Goal: Information Seeking & Learning: Learn about a topic

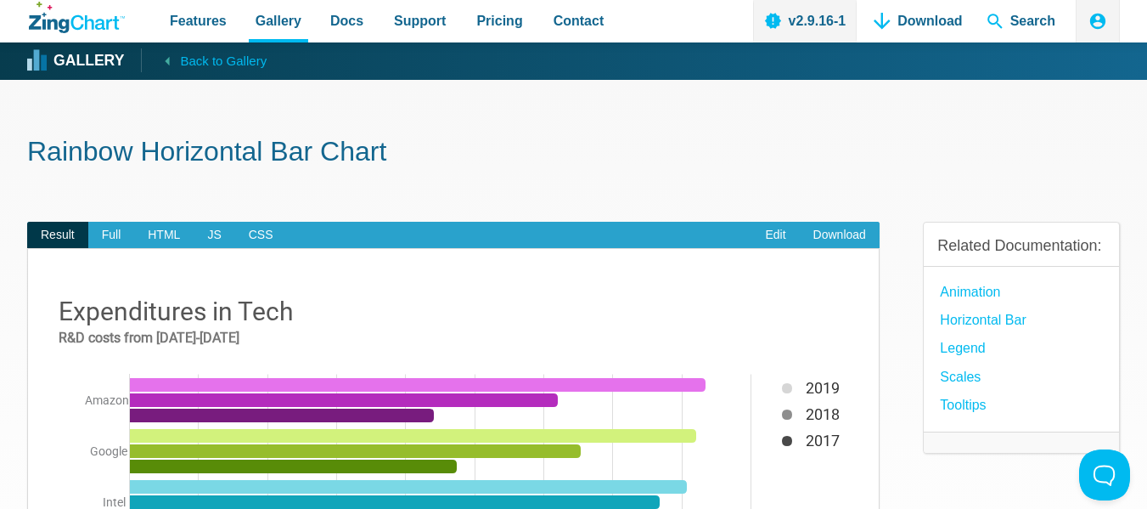
click at [68, 59] on strong "Gallery" at bounding box center [88, 60] width 70 height 15
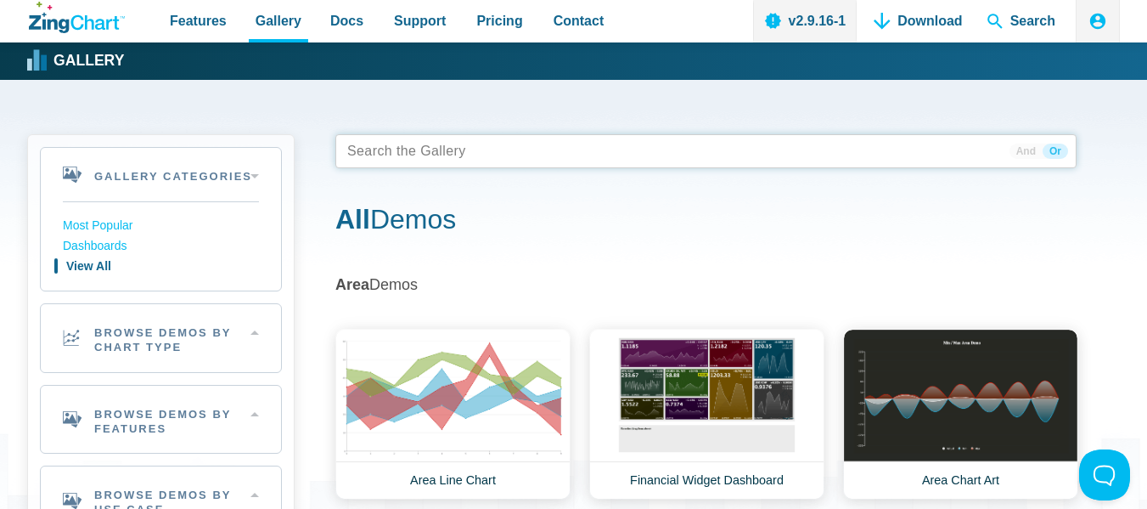
click at [484, 150] on tags "App Content" at bounding box center [705, 151] width 741 height 34
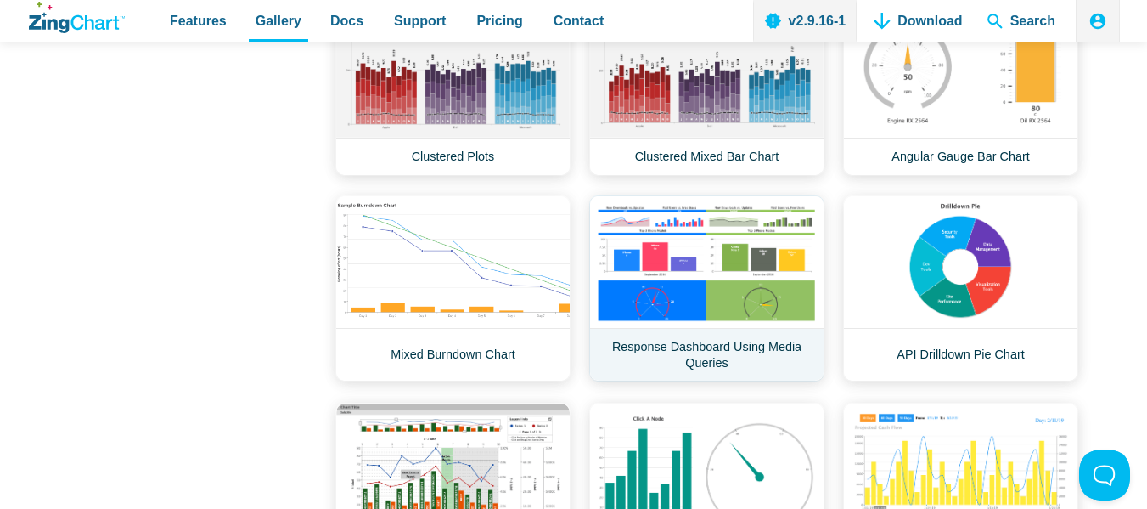
scroll to position [7217, 0]
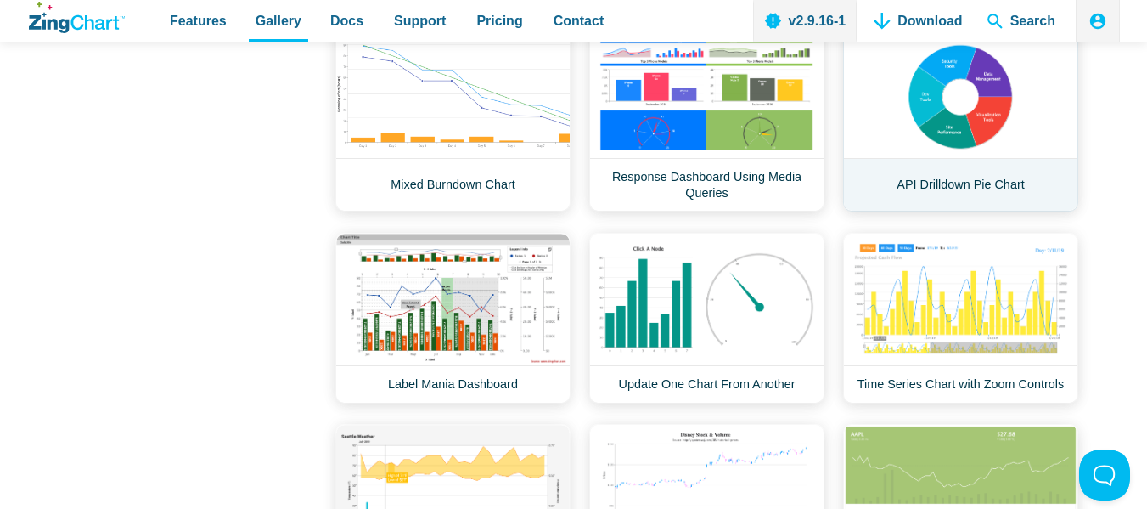
click at [962, 104] on link "API Drilldown Pie Chart" at bounding box center [960, 118] width 235 height 186
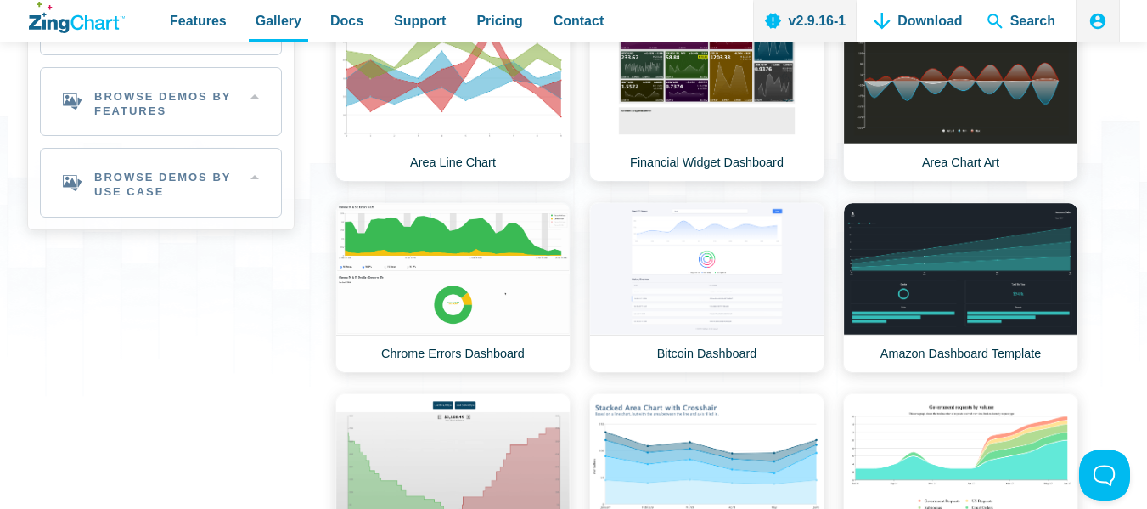
scroll to position [0, 0]
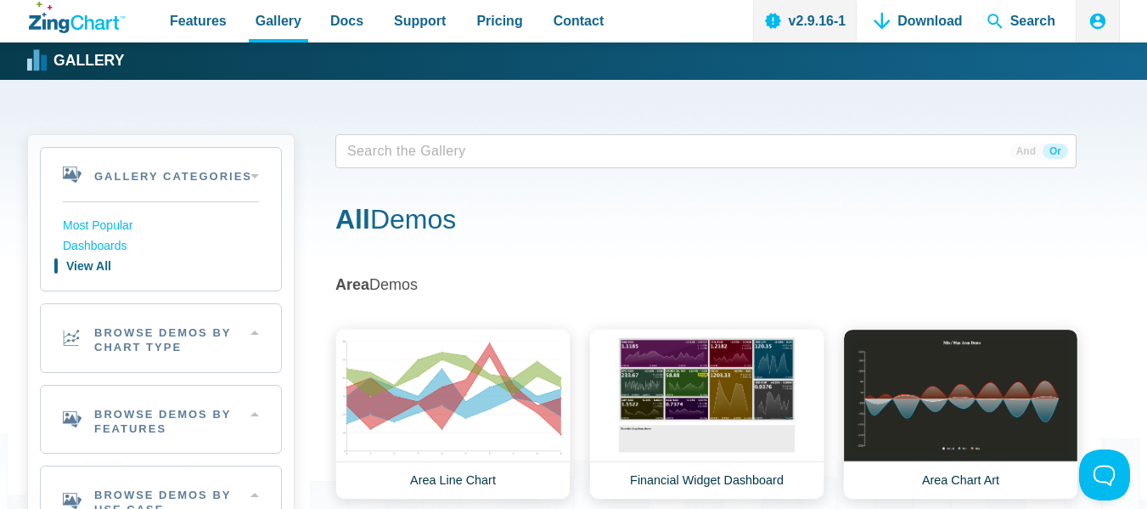
click at [402, 150] on span "App Content" at bounding box center [393, 151] width 107 height 24
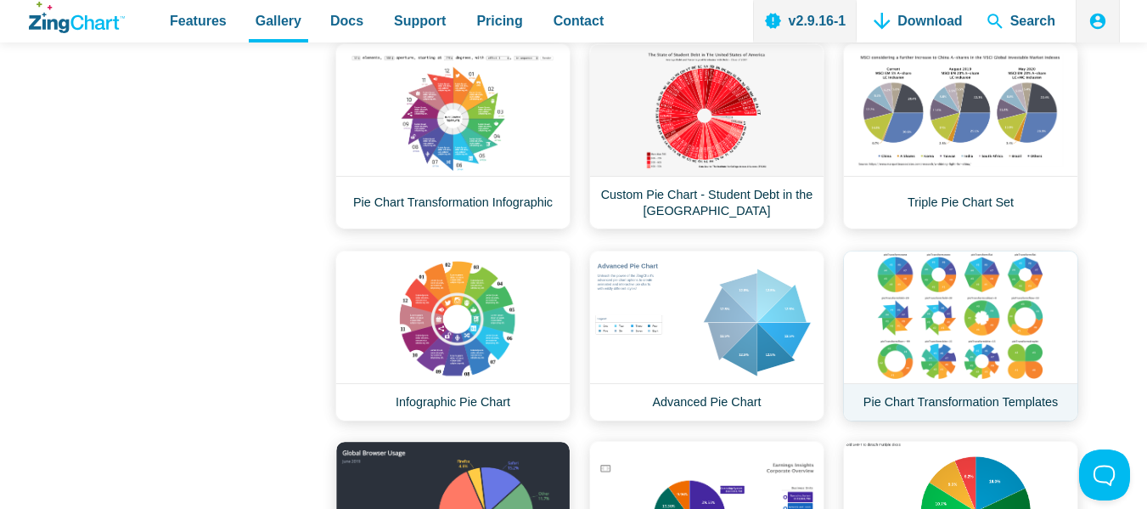
scroll to position [1358, 0]
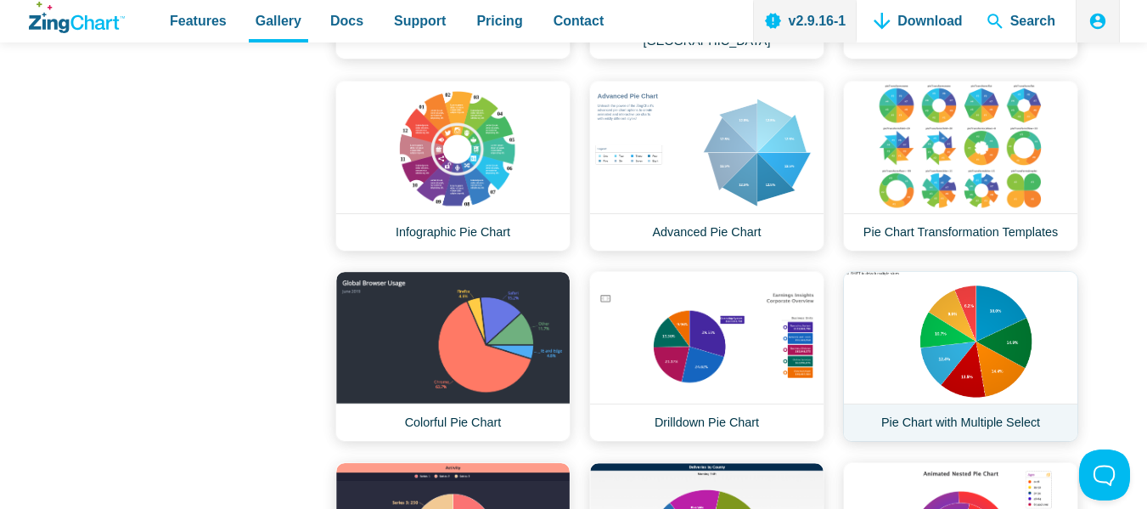
click at [965, 332] on link "Pie Chart with Multiple Select" at bounding box center [960, 356] width 235 height 171
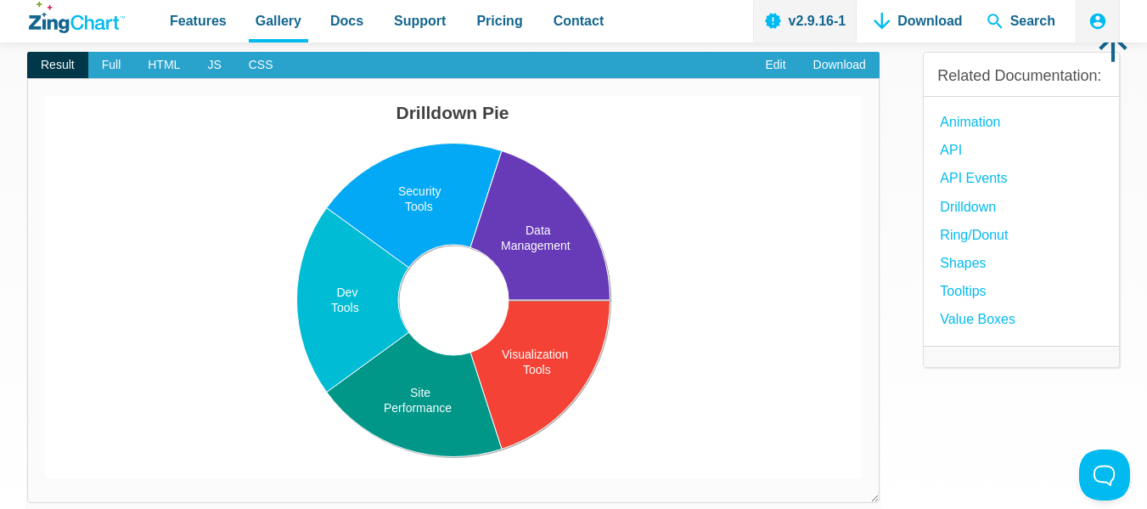
click at [45, 478] on area "App Content" at bounding box center [45, 478] width 0 height 0
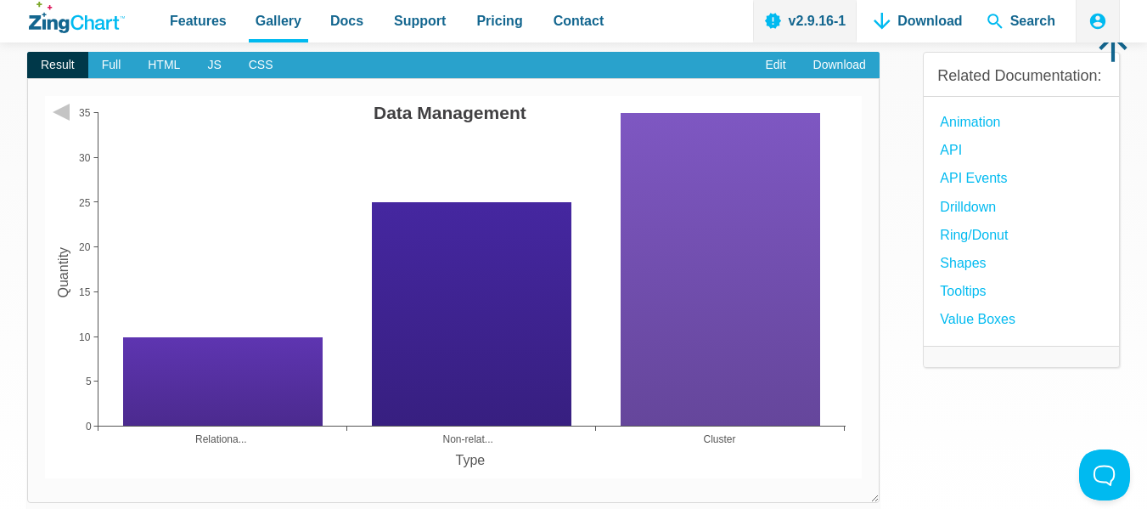
click at [45, 478] on area "Data Management" at bounding box center [45, 478] width 0 height 0
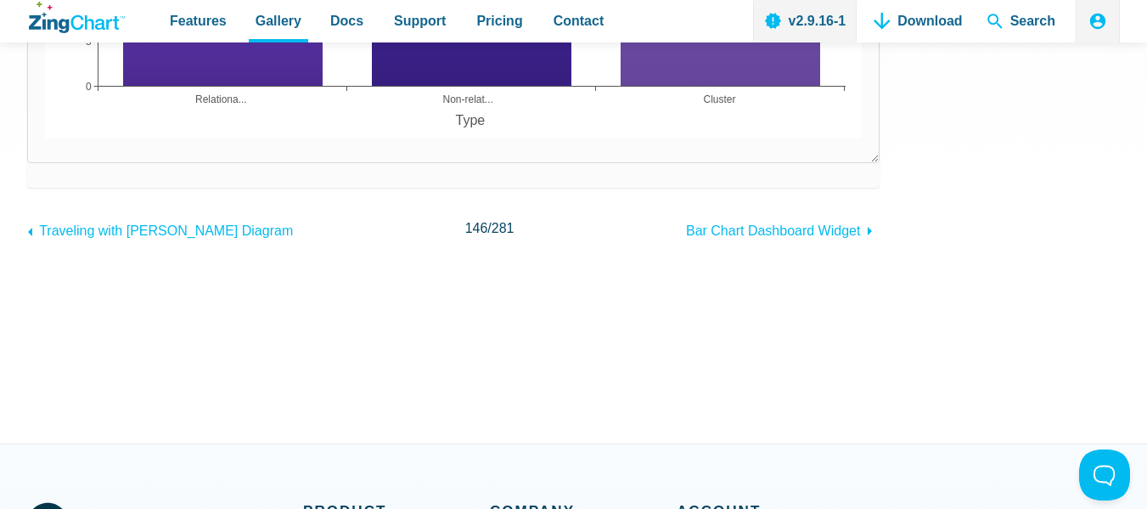
scroll to position [255, 0]
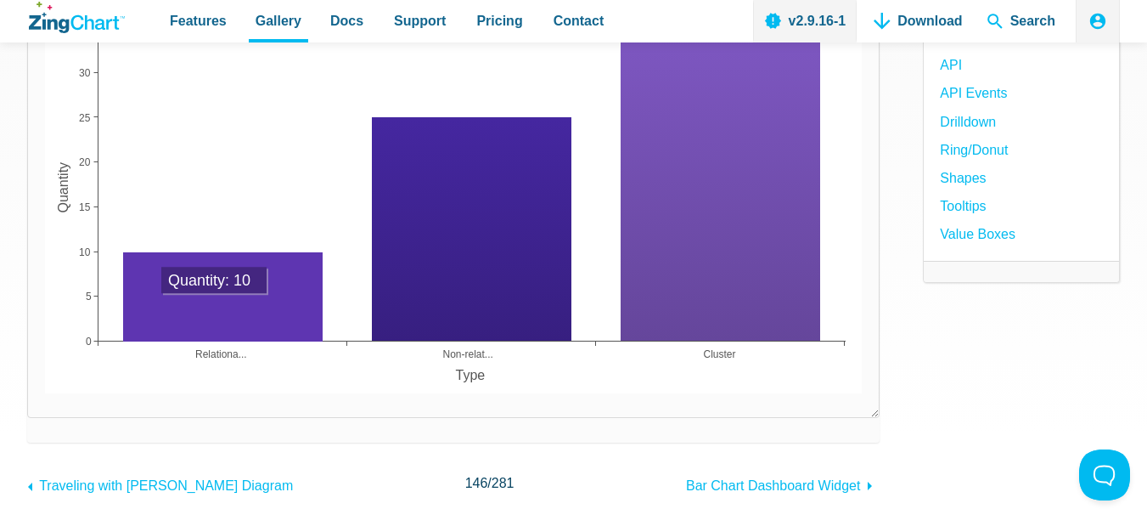
click at [45, 393] on area "App Content" at bounding box center [45, 393] width 0 height 0
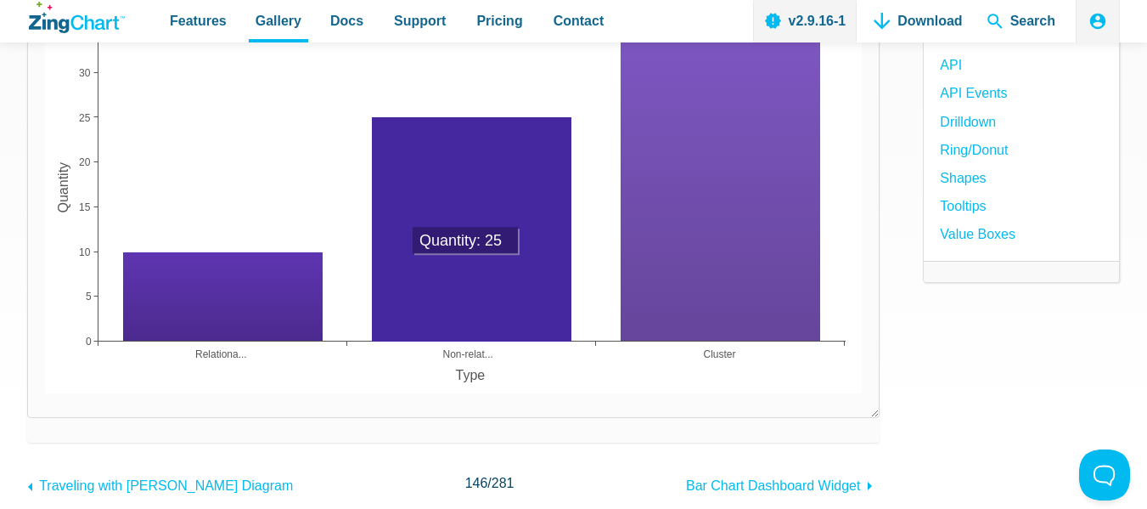
scroll to position [85, 0]
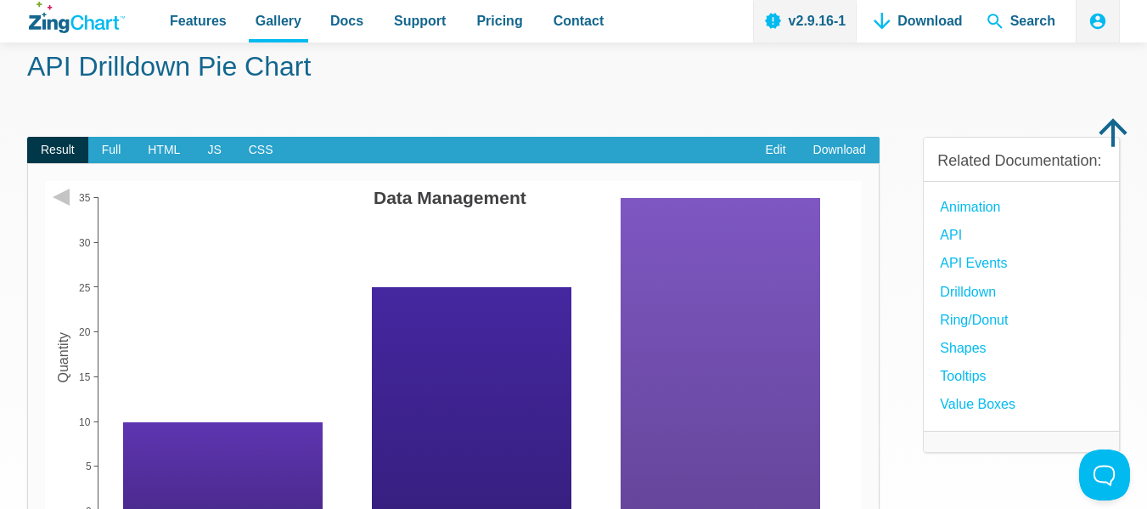
drag, startPoint x: 48, startPoint y: 200, endPoint x: 63, endPoint y: 200, distance: 15.3
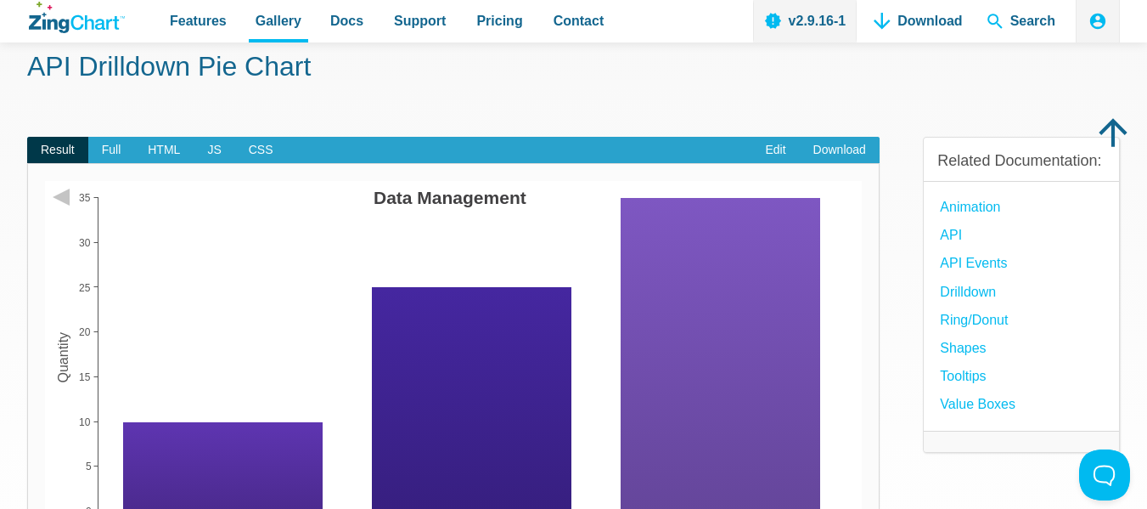
click at [65, 368] on img "App Content" at bounding box center [453, 372] width 817 height 382
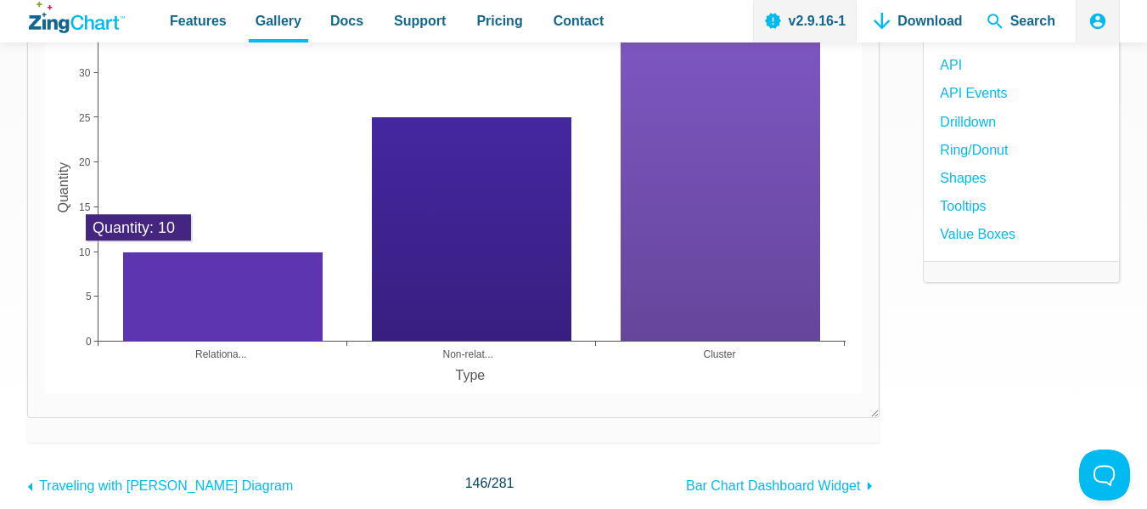
drag, startPoint x: 138, startPoint y: 258, endPoint x: 413, endPoint y: 258, distance: 275.1
click at [45, 393] on map "App Content" at bounding box center [45, 393] width 0 height 0
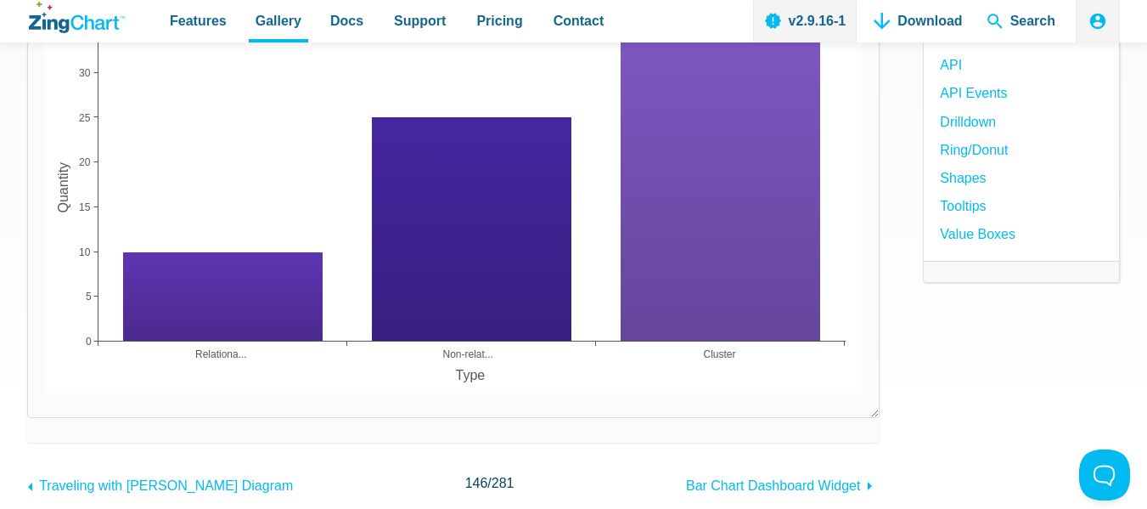
click at [506, 424] on section "Result Full HTML JS CSS Edit Download Powered by ZingChart Powered by ZingChart…" at bounding box center [453, 204] width 852 height 475
click at [457, 377] on img "App Content" at bounding box center [453, 202] width 817 height 382
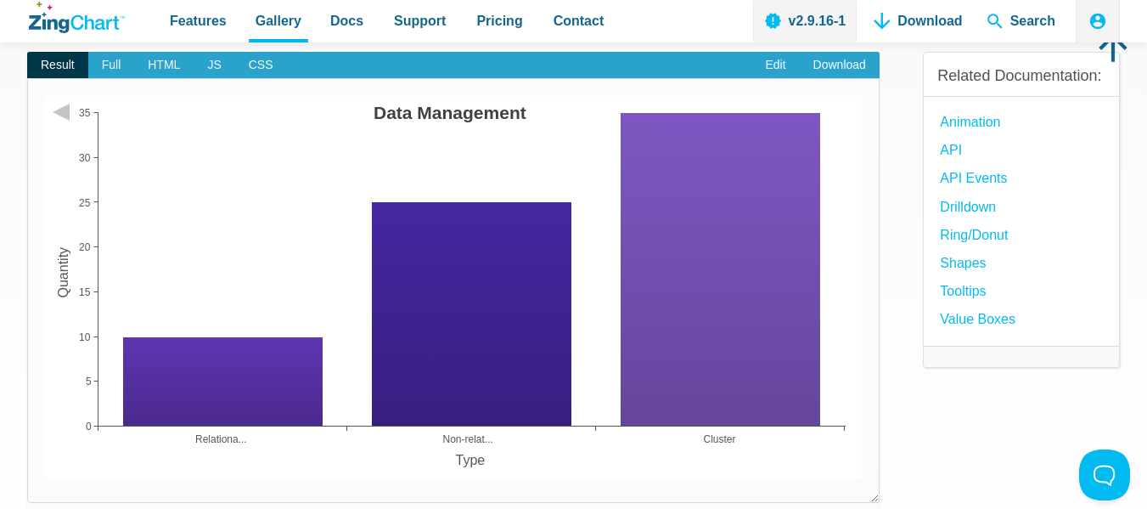
scroll to position [0, 0]
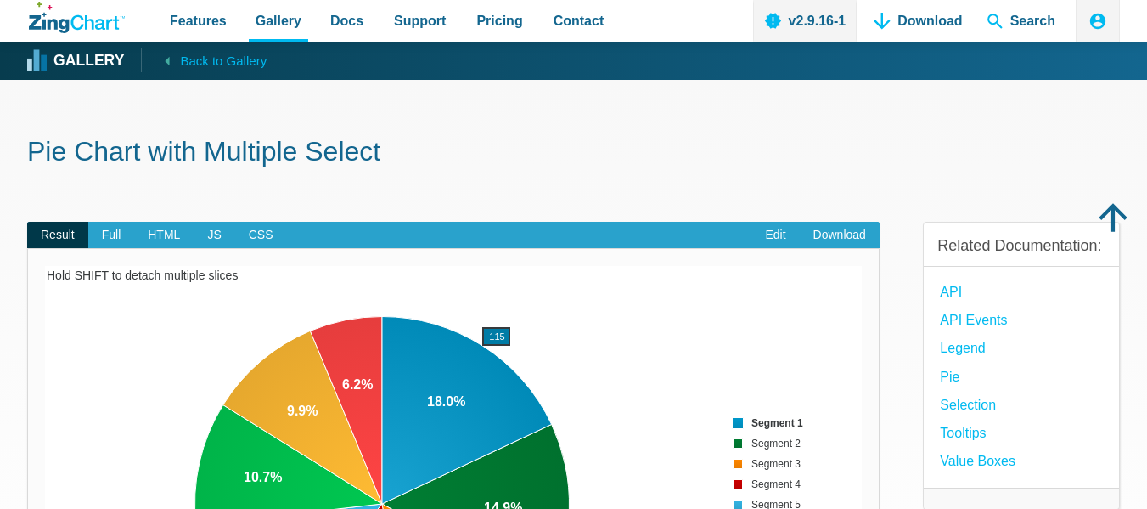
scroll to position [255, 0]
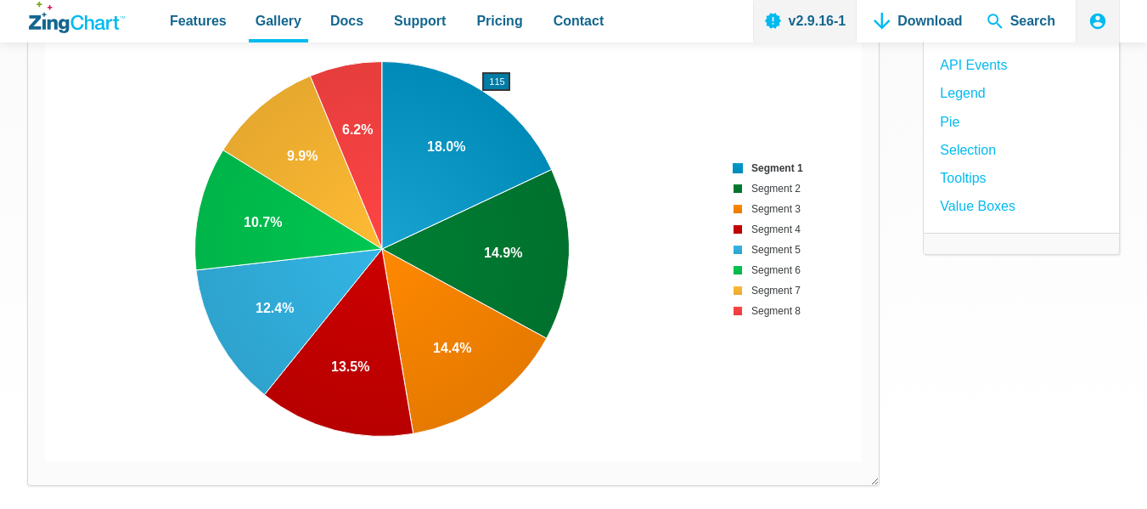
click at [45, 461] on area "App Content" at bounding box center [45, 461] width 0 height 0
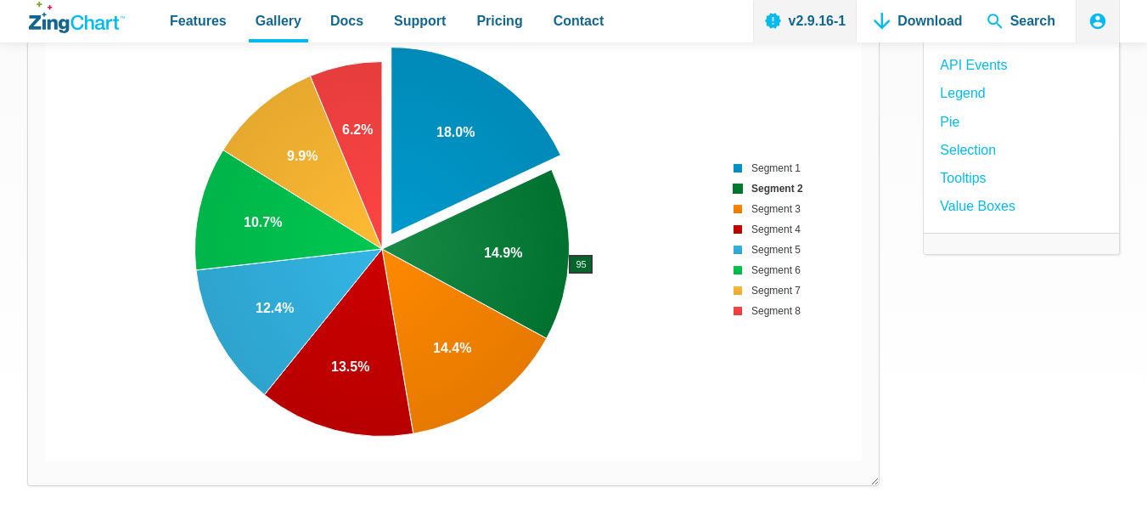
click at [45, 461] on area "App Content" at bounding box center [45, 461] width 0 height 0
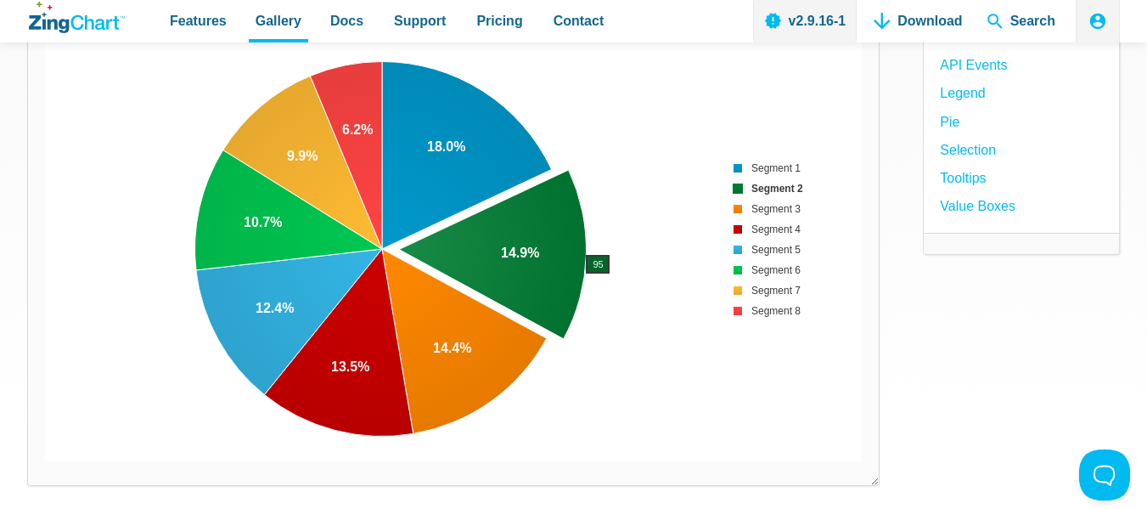
scroll to position [0, 0]
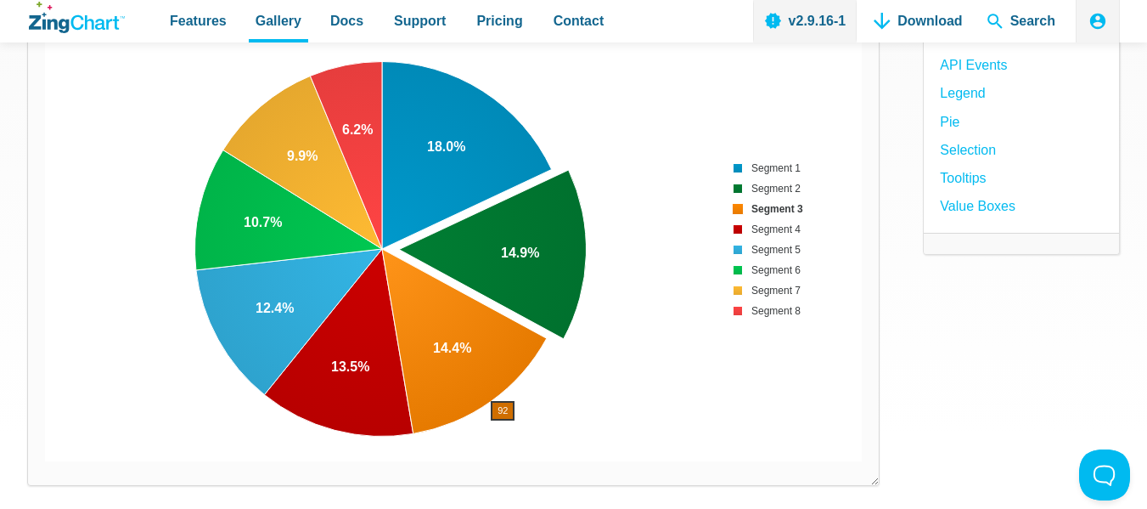
click at [45, 461] on area "App Content" at bounding box center [45, 461] width 0 height 0
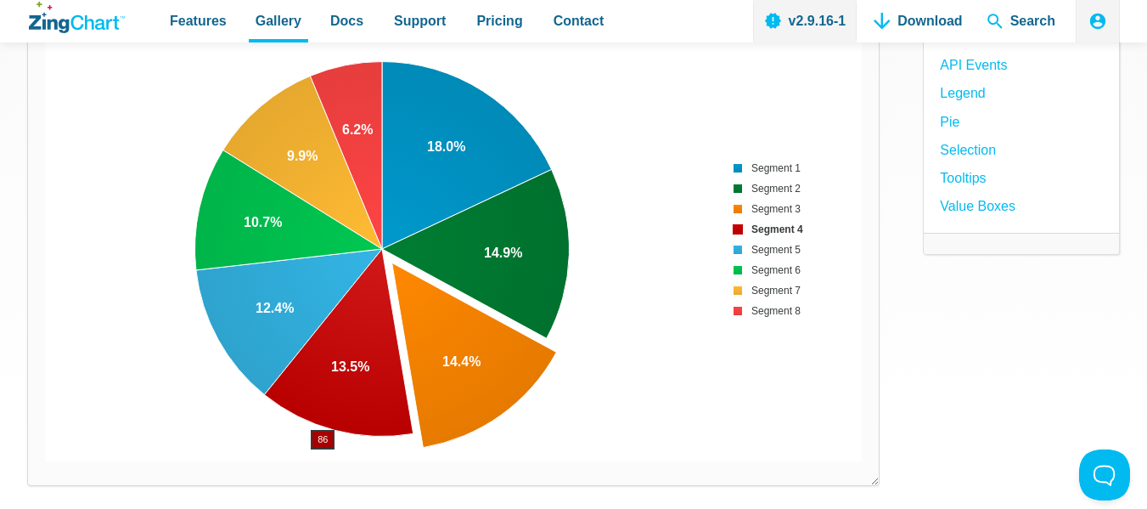
click at [45, 461] on area "App Content" at bounding box center [45, 461] width 0 height 0
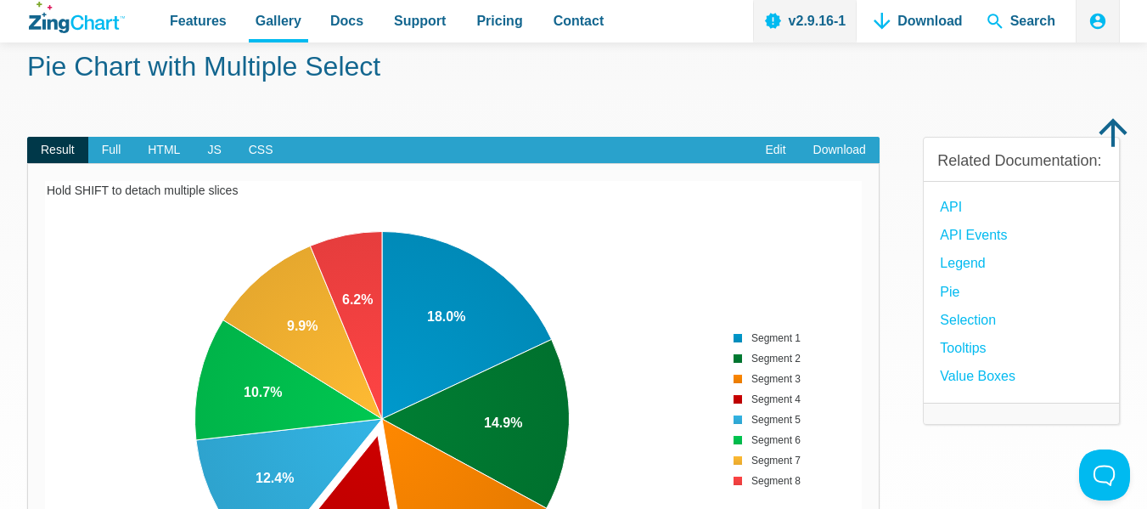
scroll to position [170, 0]
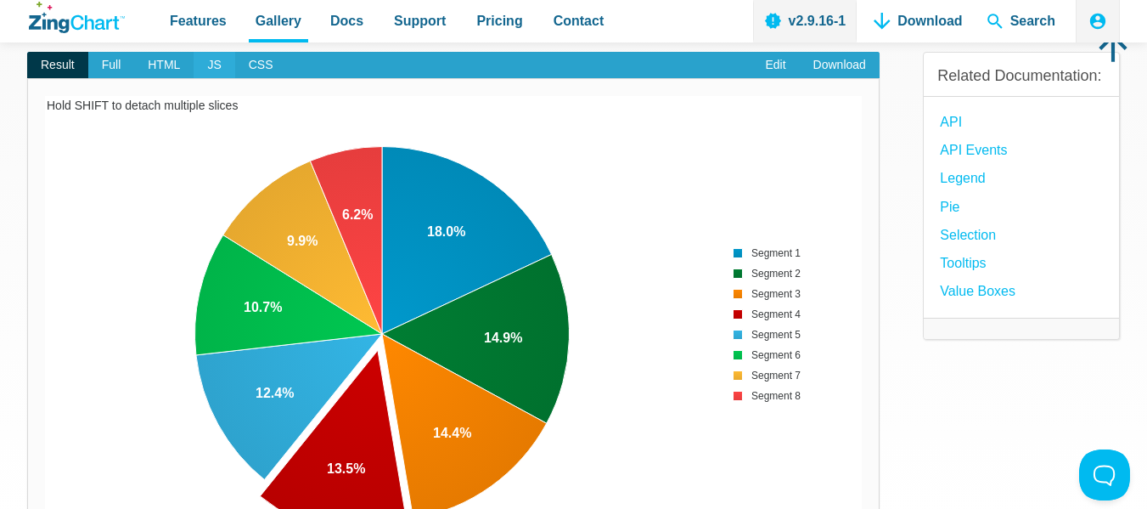
click at [216, 65] on span "JS" at bounding box center [214, 65] width 41 height 27
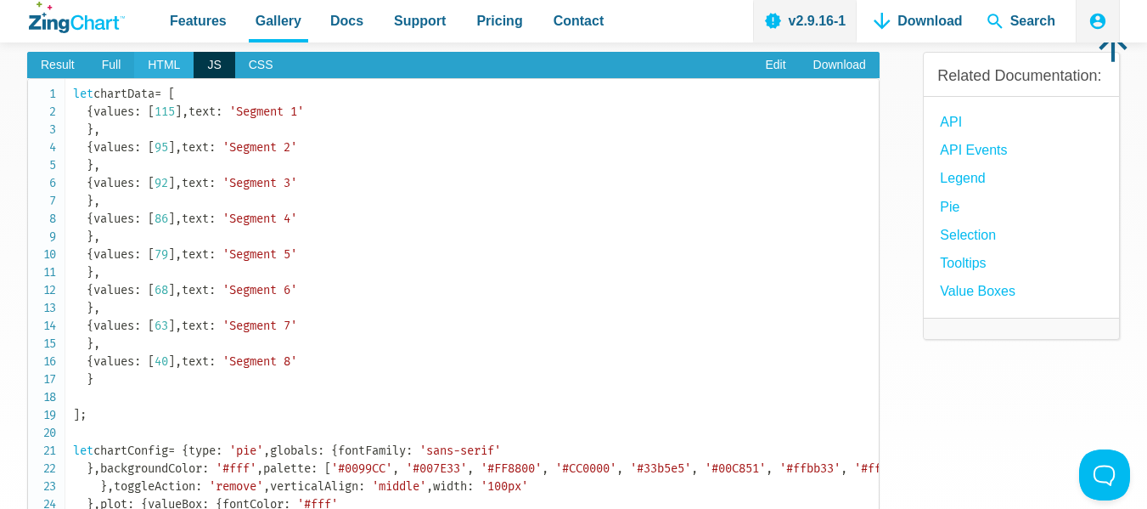
click at [157, 61] on span "HTML" at bounding box center [163, 65] width 59 height 27
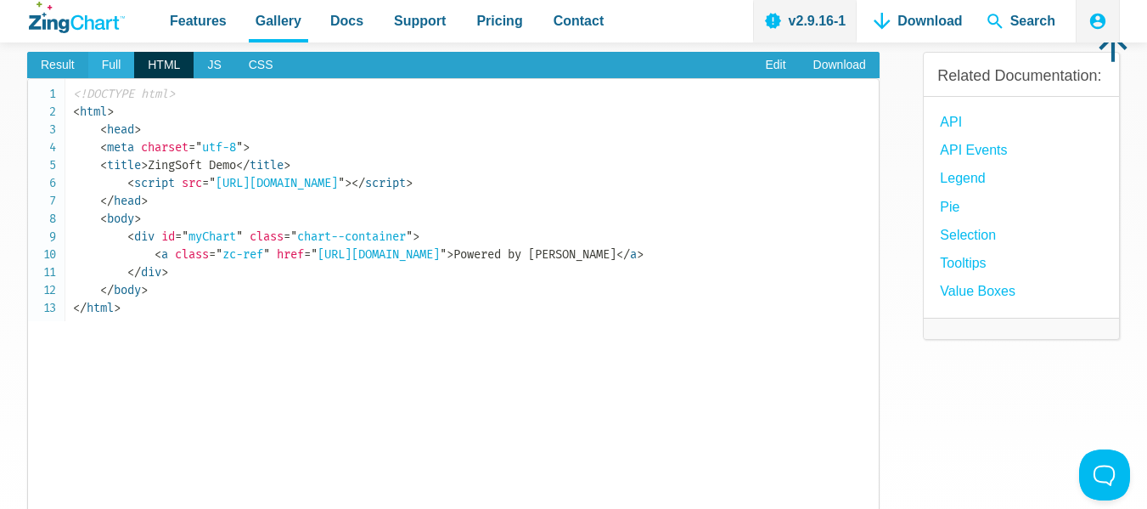
click at [104, 67] on span "Full" at bounding box center [111, 65] width 47 height 27
